Goal: Task Accomplishment & Management: Use online tool/utility

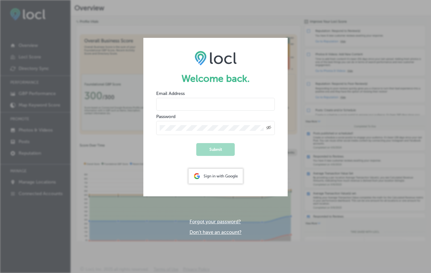
type input "online@travelsalem.com"
click at [218, 150] on button "Submit" at bounding box center [215, 149] width 38 height 13
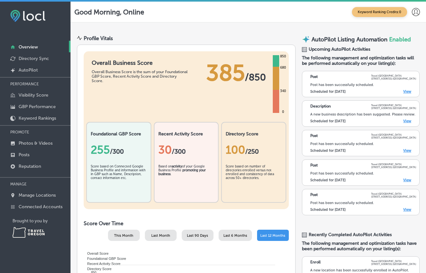
click at [348, 86] on div "Post has been successfully scheduled." at bounding box center [363, 85] width 106 height 4
click at [403, 90] on link "View" at bounding box center [407, 91] width 8 height 4
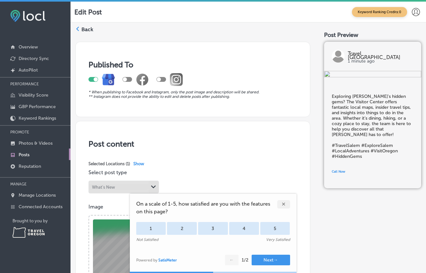
click at [351, 78] on img at bounding box center [372, 74] width 97 height 7
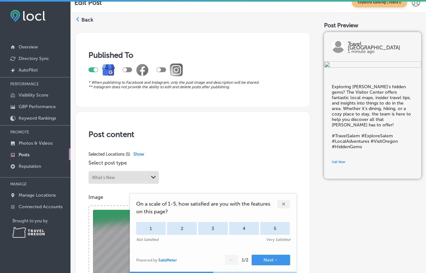
scroll to position [49, 0]
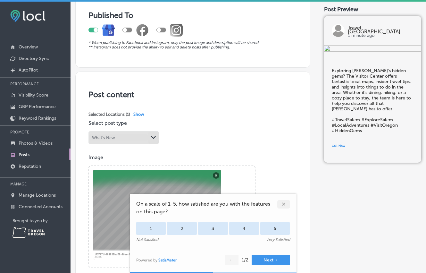
click at [285, 204] on div "✕" at bounding box center [283, 204] width 13 height 8
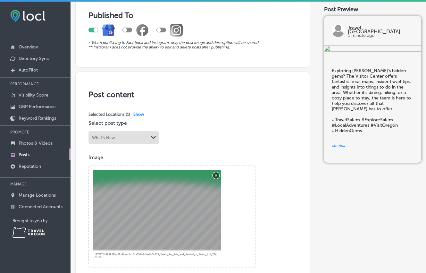
click at [216, 173] on button "Remove" at bounding box center [216, 175] width 6 height 6
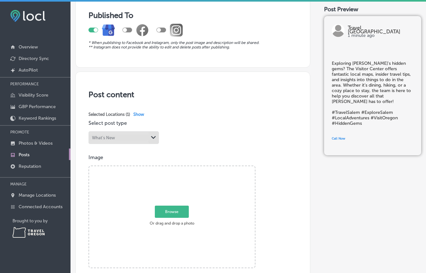
click at [167, 211] on span "Browse" at bounding box center [172, 211] width 34 height 12
click at [167, 168] on input "Browse Or drag and drop a photo" at bounding box center [172, 167] width 166 height 2
click at [184, 206] on span "Browse" at bounding box center [172, 211] width 34 height 12
click at [184, 168] on input "Browse Or drag and drop a photo" at bounding box center [172, 167] width 166 height 2
type input "C:\fakepath\Visitors_Guide_8.jpg"
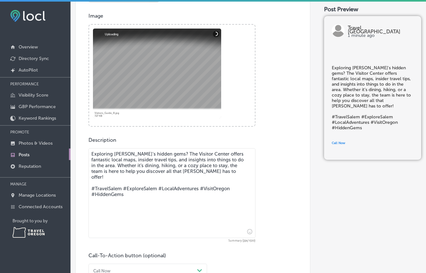
scroll to position [280, 0]
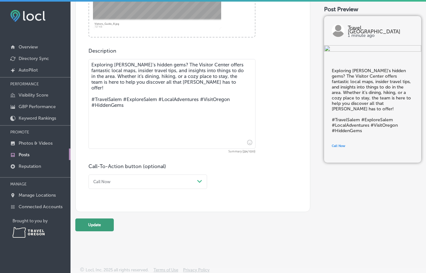
click at [91, 224] on button "Update" at bounding box center [94, 224] width 38 height 13
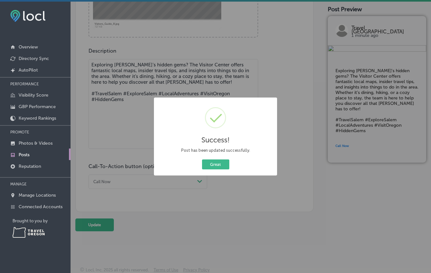
drag, startPoint x: 197, startPoint y: 180, endPoint x: 202, endPoint y: 180, distance: 4.5
click at [197, 180] on div "Success! × Post has been updated successfully. Great Cancel" at bounding box center [215, 136] width 431 height 273
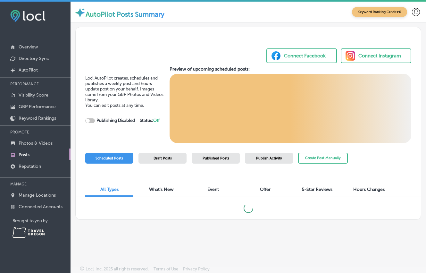
checkbox input "true"
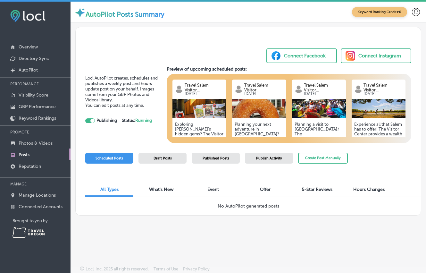
click at [194, 106] on img at bounding box center [199, 108] width 54 height 19
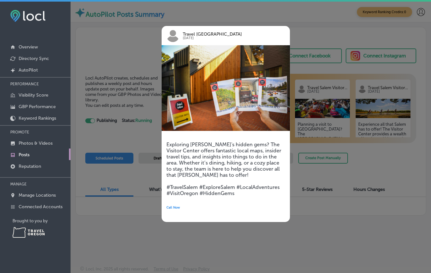
click at [316, 33] on div at bounding box center [215, 136] width 431 height 273
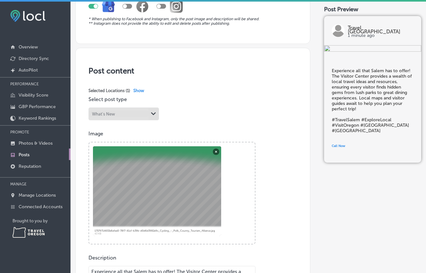
scroll to position [118, 0]
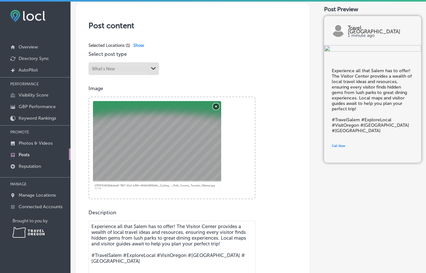
click at [216, 106] on button "Remove" at bounding box center [216, 106] width 6 height 6
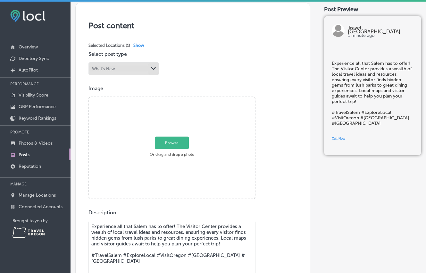
click at [173, 142] on span "Browse" at bounding box center [172, 142] width 34 height 12
click at [173, 99] on input "Browse Or drag and drop a photo" at bounding box center [172, 98] width 166 height 2
